Goal: Transaction & Acquisition: Book appointment/travel/reservation

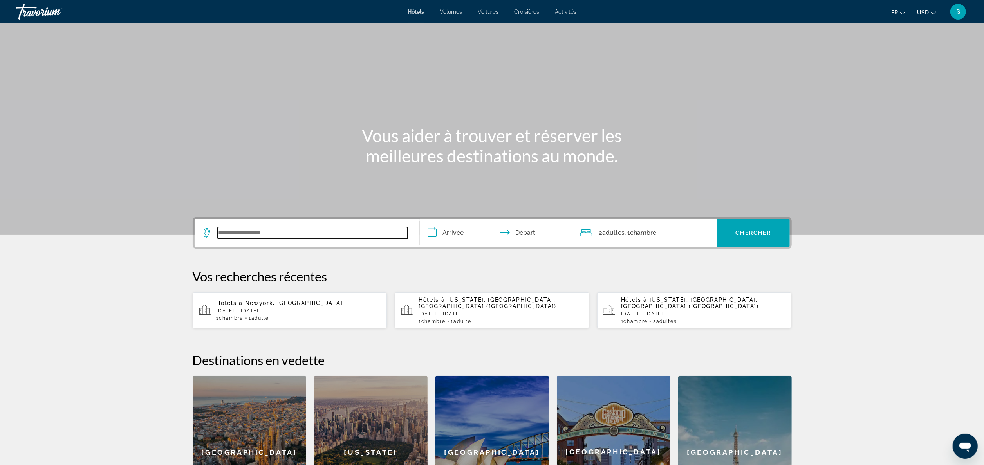
click at [236, 227] on input "Widget de recherche" at bounding box center [313, 233] width 190 height 12
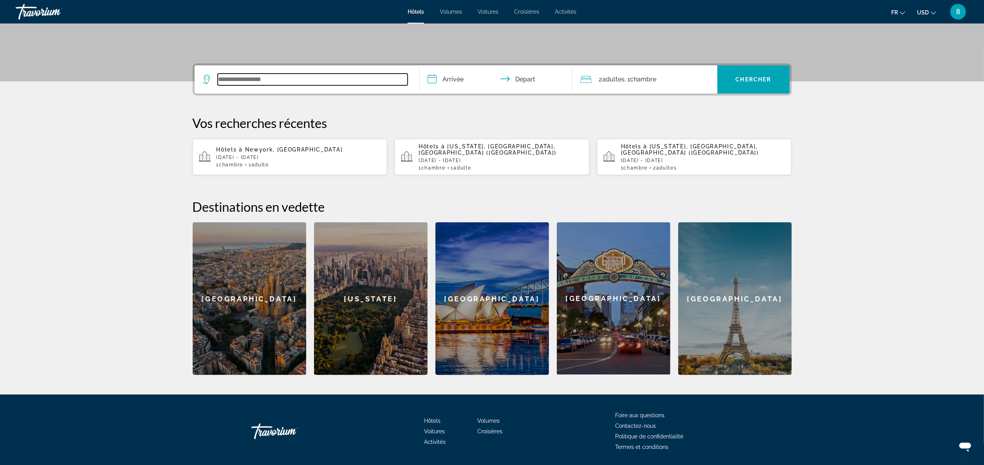
scroll to position [172, 0]
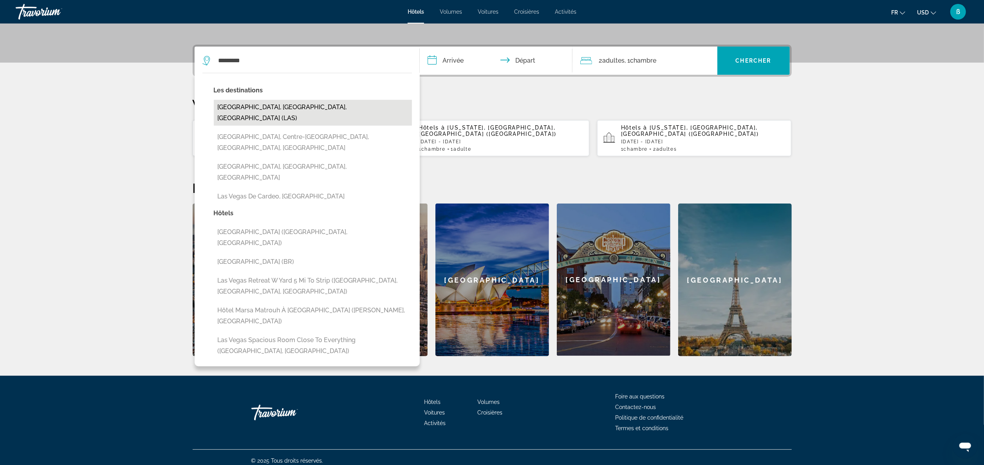
click at [295, 113] on button "[GEOGRAPHIC_DATA], [GEOGRAPHIC_DATA], [GEOGRAPHIC_DATA] (LAS)" at bounding box center [313, 113] width 198 height 26
type input "**********"
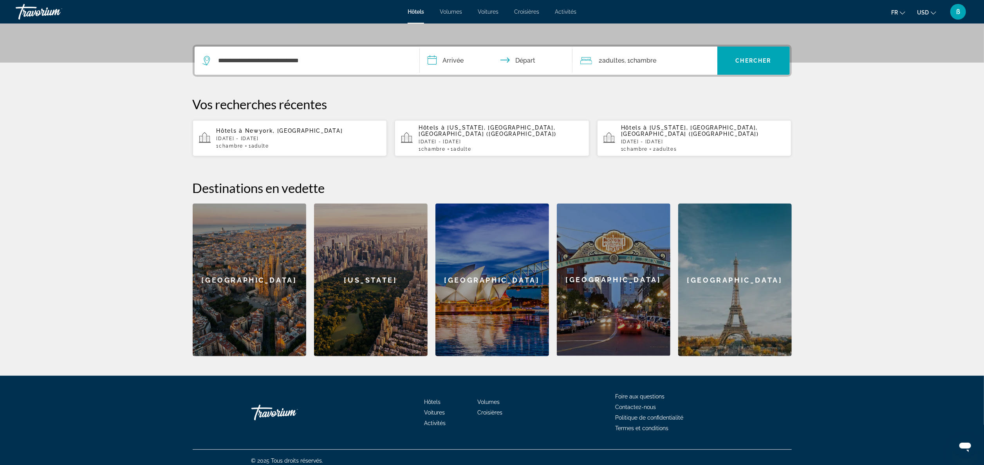
click at [451, 60] on input "**********" at bounding box center [498, 62] width 156 height 31
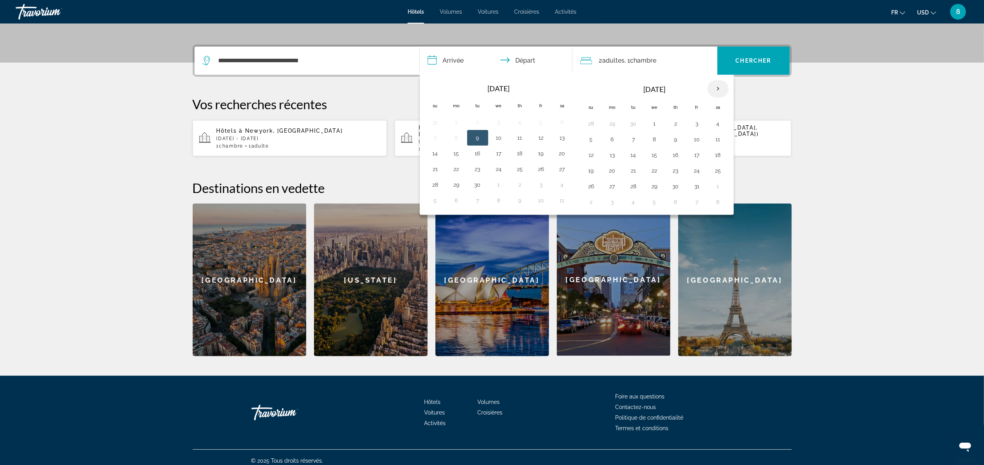
click at [721, 82] on th "Next month" at bounding box center [717, 88] width 21 height 17
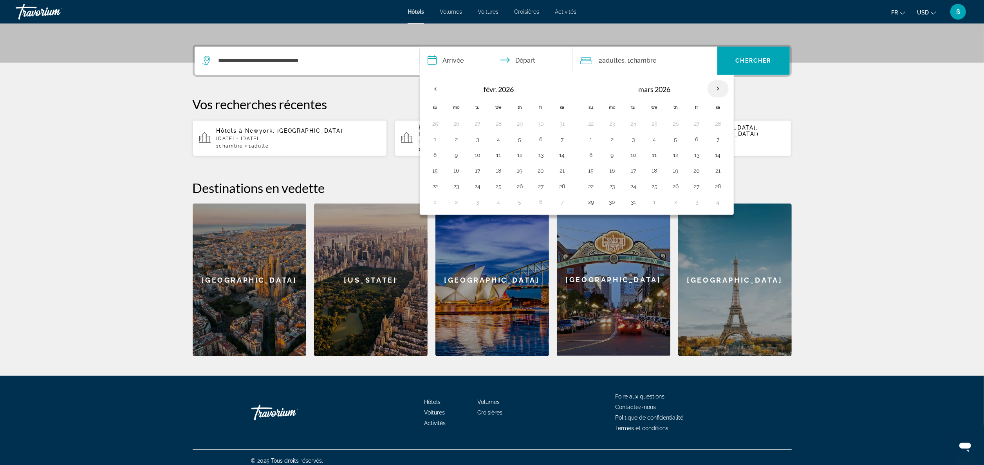
click at [721, 82] on th "Next month" at bounding box center [717, 88] width 21 height 17
click at [594, 138] on button "5" at bounding box center [591, 139] width 13 height 11
click at [721, 138] on button "11" at bounding box center [718, 139] width 13 height 11
type input "**********"
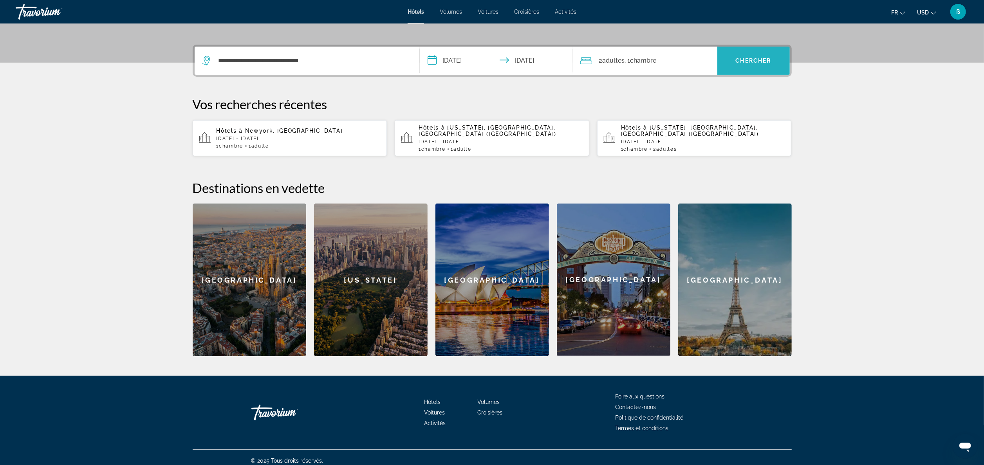
click at [747, 52] on span "Widget de recherche" at bounding box center [753, 60] width 72 height 19
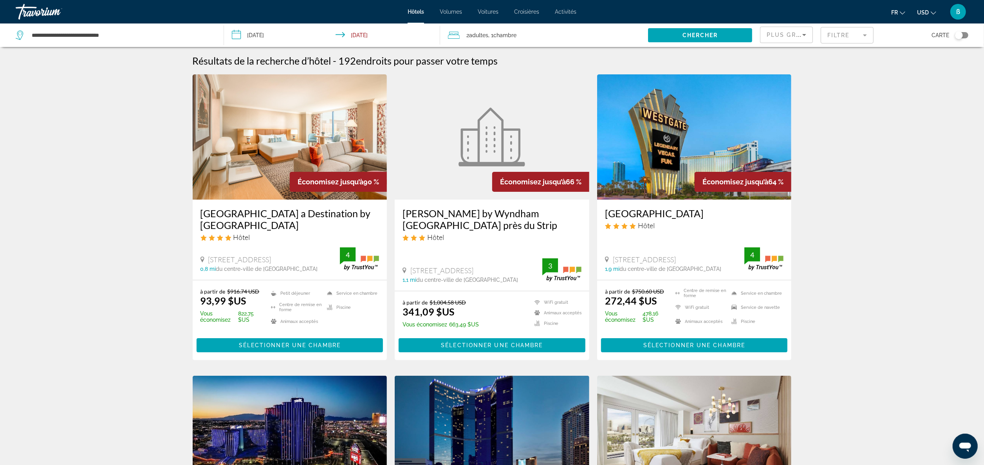
click at [334, 133] on img "Contenu principal" at bounding box center [290, 136] width 195 height 125
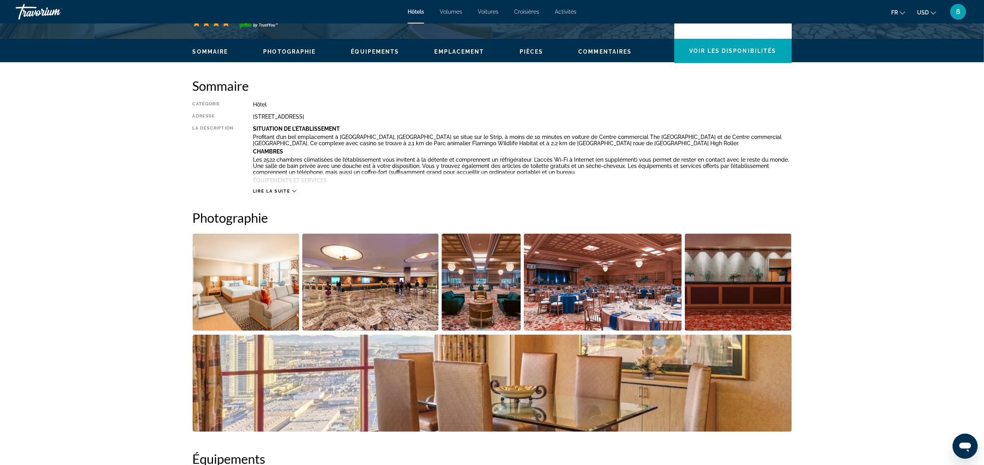
scroll to position [218, 0]
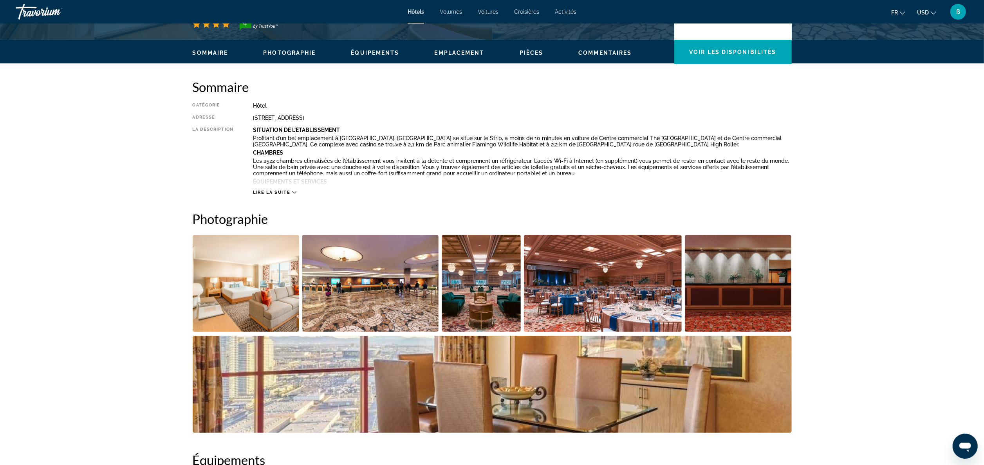
click at [237, 281] on img "Ouvrir le curseur d’image en plein écran" at bounding box center [246, 283] width 107 height 97
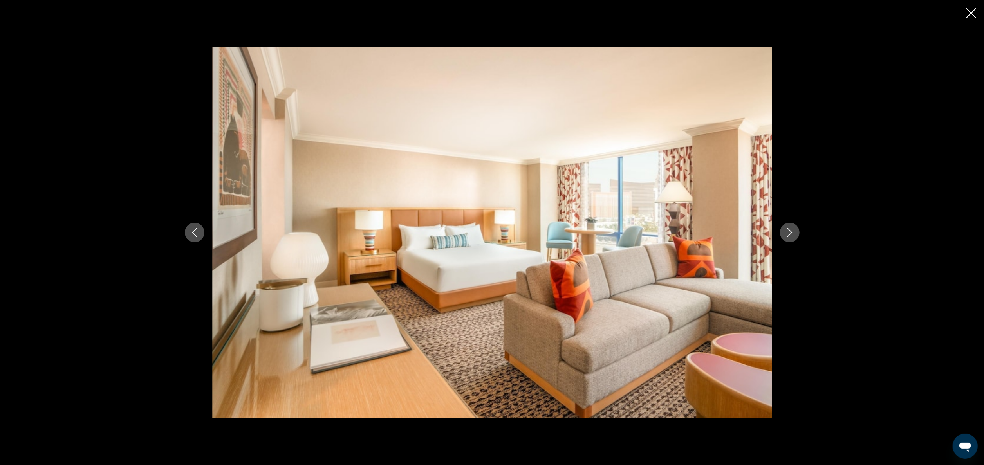
click at [788, 231] on icon "Image suivante" at bounding box center [789, 232] width 9 height 9
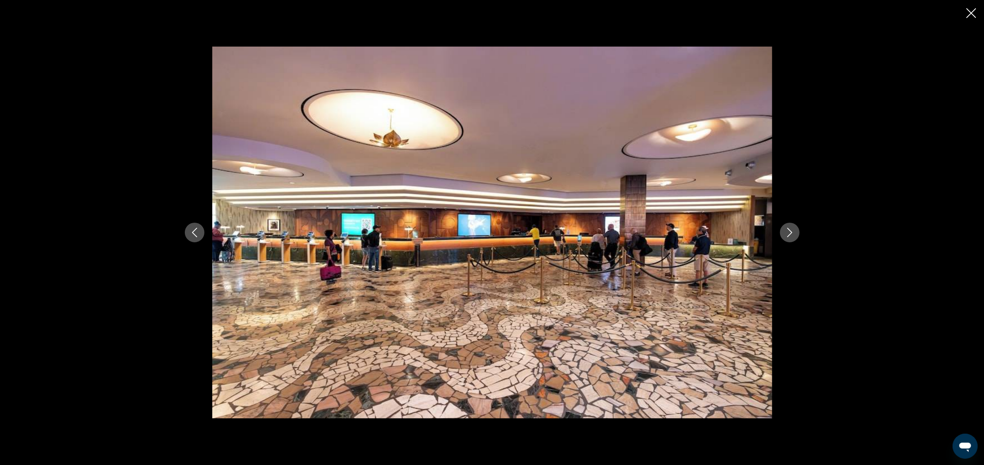
click at [788, 231] on icon "Image suivante" at bounding box center [789, 232] width 9 height 9
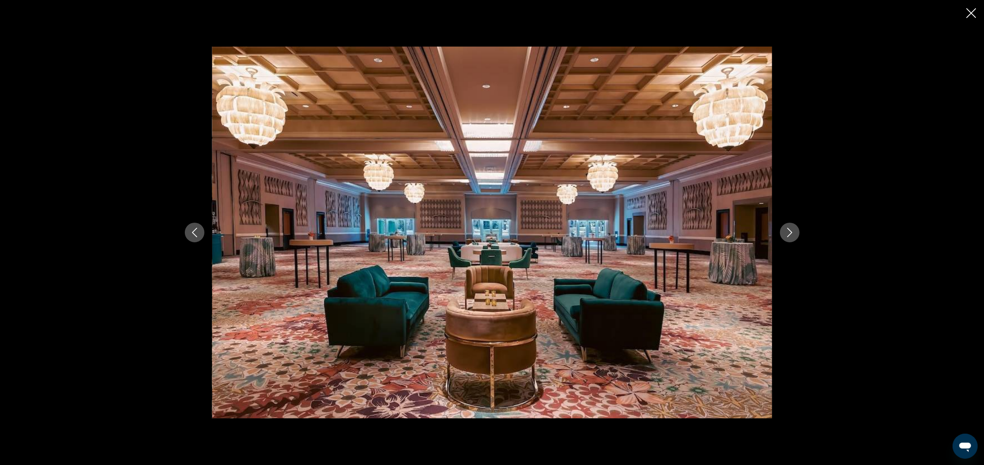
click at [788, 231] on icon "Image suivante" at bounding box center [789, 232] width 9 height 9
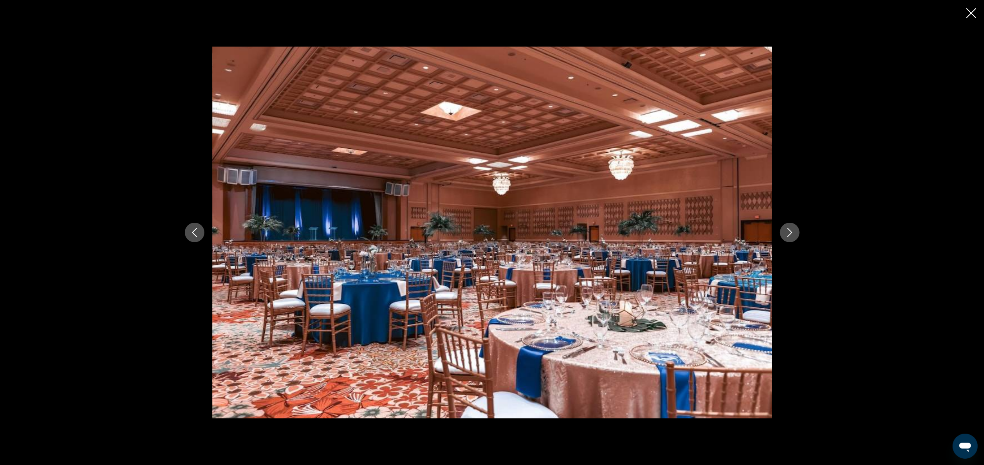
click at [788, 231] on icon "Image suivante" at bounding box center [789, 232] width 9 height 9
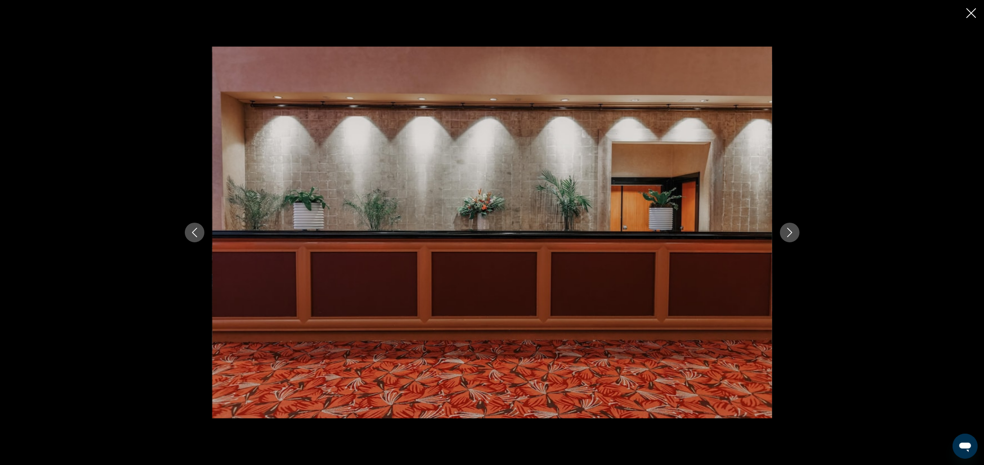
click at [788, 231] on icon "Image suivante" at bounding box center [789, 232] width 9 height 9
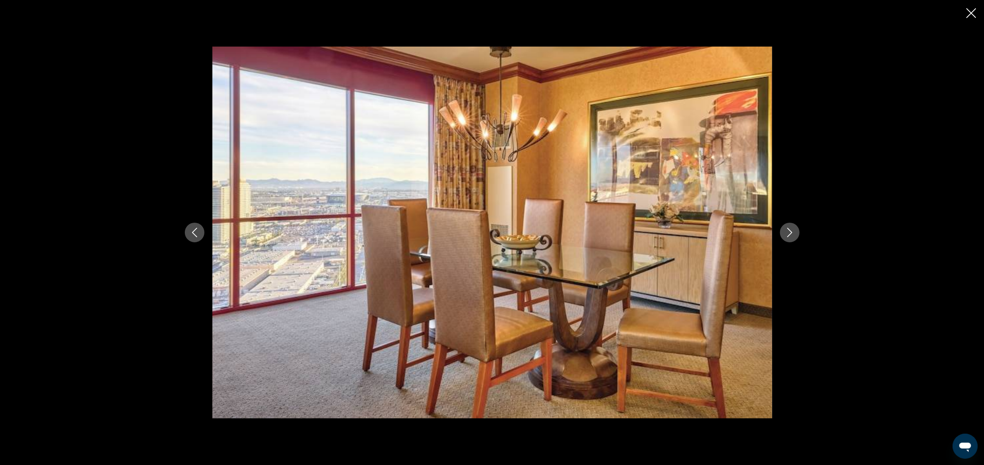
click at [788, 231] on icon "Image suivante" at bounding box center [789, 232] width 9 height 9
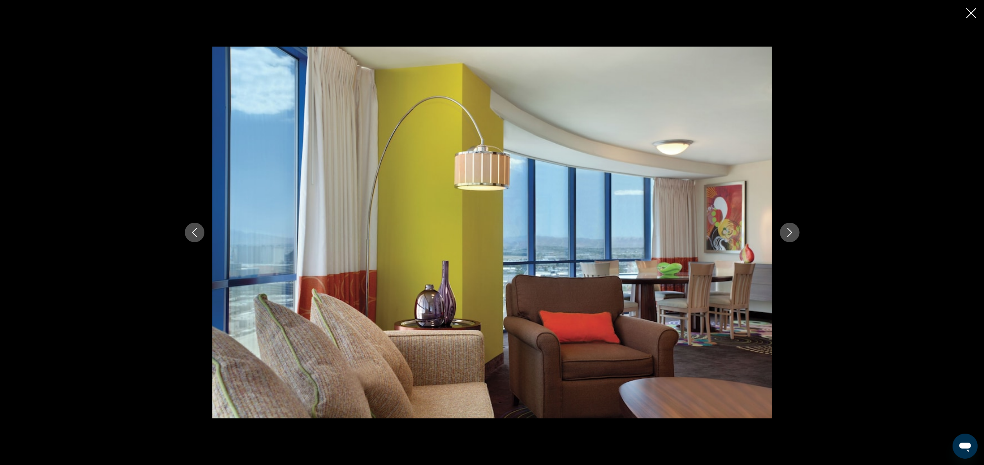
click at [788, 231] on icon "Image suivante" at bounding box center [789, 232] width 9 height 9
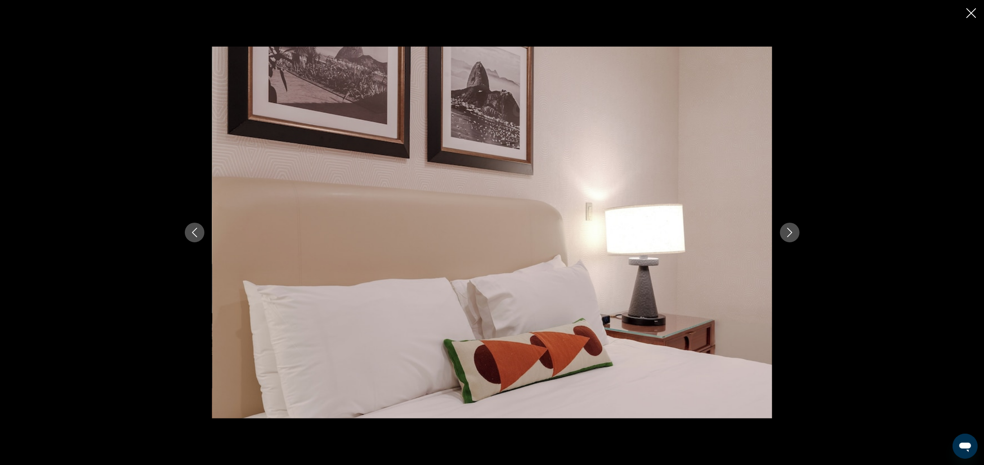
click at [979, 22] on div "prev next" at bounding box center [492, 232] width 984 height 465
click at [970, 14] on icon "Fermer le diaporama" at bounding box center [971, 13] width 10 height 10
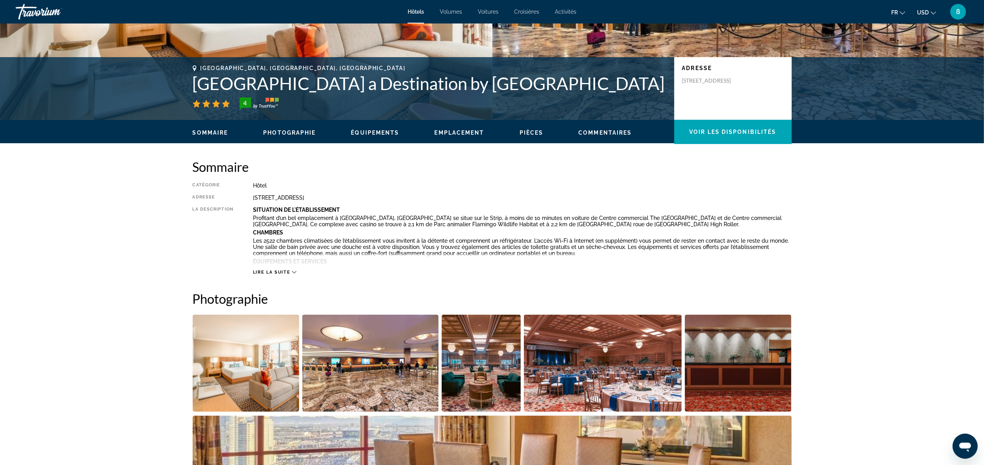
scroll to position [0, 0]
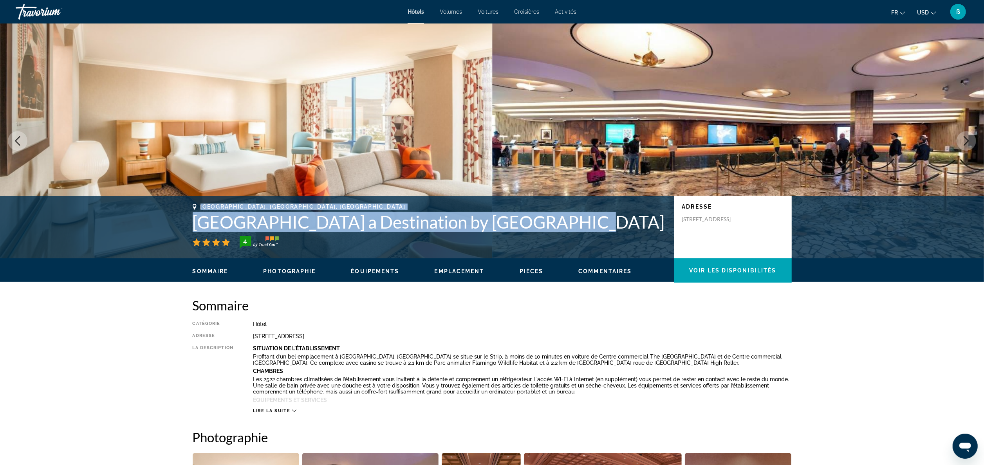
drag, startPoint x: 171, startPoint y: 216, endPoint x: 566, endPoint y: 215, distance: 394.2
click at [566, 215] on div "[GEOGRAPHIC_DATA], [GEOGRAPHIC_DATA], [GEOGRAPHIC_DATA] a Destination by [GEOGR…" at bounding box center [492, 227] width 984 height 63
copy div "[GEOGRAPHIC_DATA], [GEOGRAPHIC_DATA], [GEOGRAPHIC_DATA] a Destination by [GEOGR…"
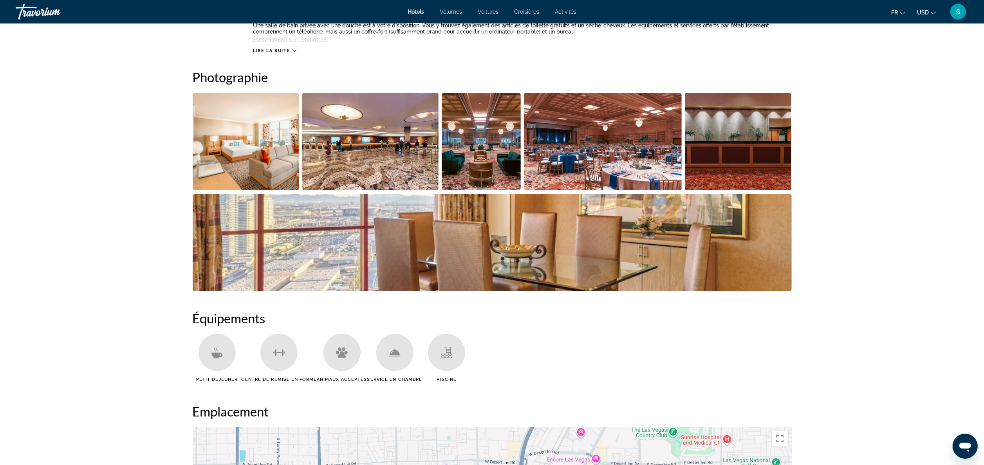
scroll to position [28, 0]
